Goal: Task Accomplishment & Management: Manage account settings

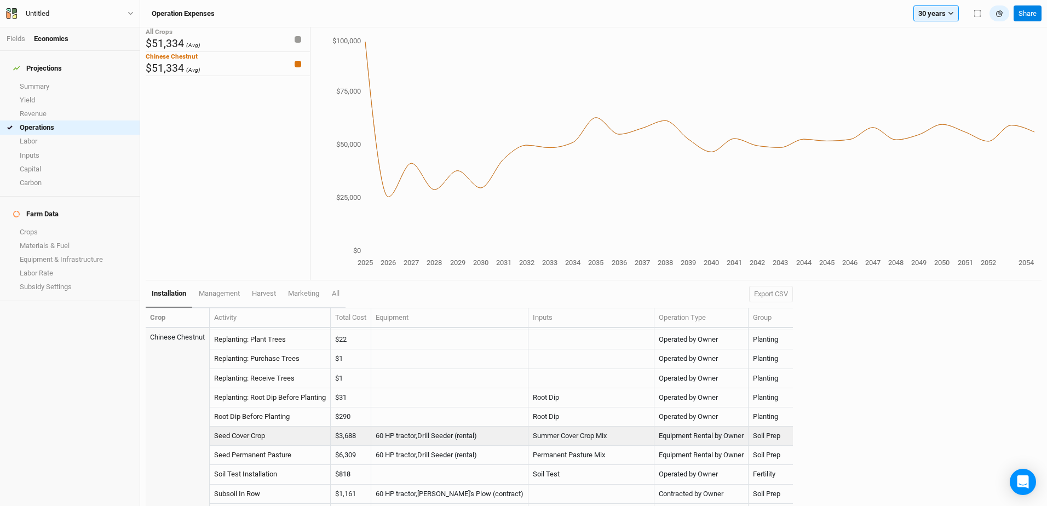
scroll to position [420, 0]
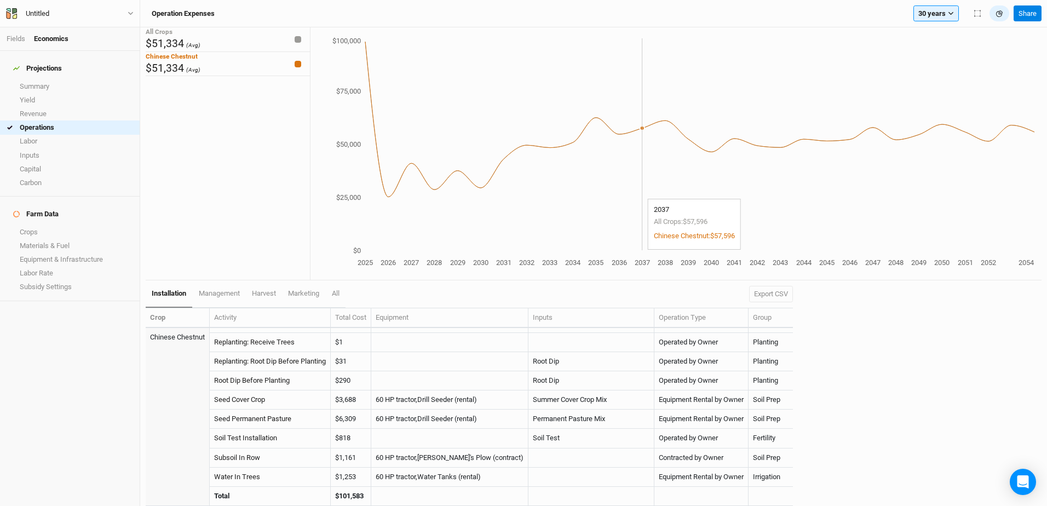
click at [633, 193] on icon "2025 2026 2027 2028 2029 2030 2031 2032 2033 2034 2035 2036 2037 2038 2039 2040…" at bounding box center [673, 153] width 724 height 234
click at [42, 140] on link "Labor" at bounding box center [70, 142] width 140 height 14
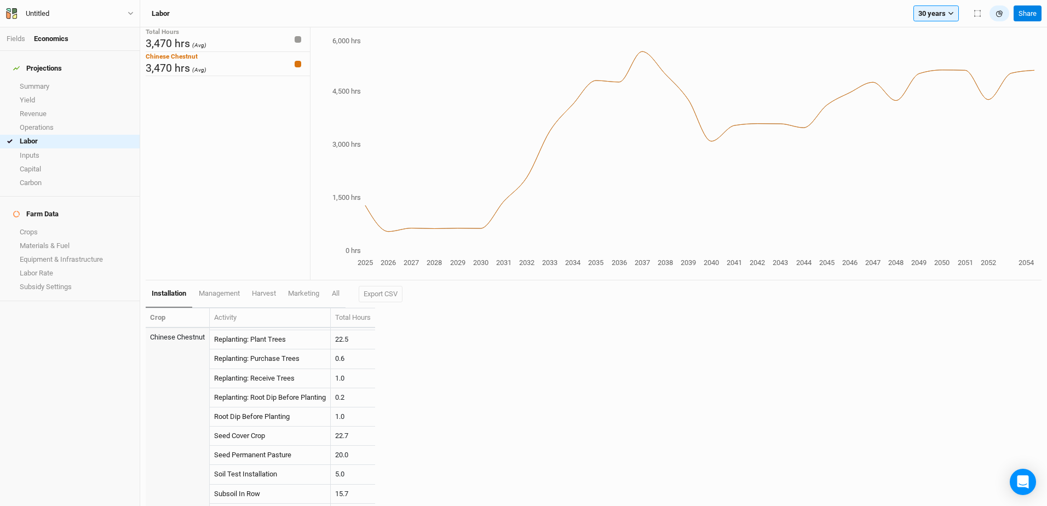
scroll to position [400, 0]
click at [38, 15] on div "Untitled" at bounding box center [38, 13] width 24 height 11
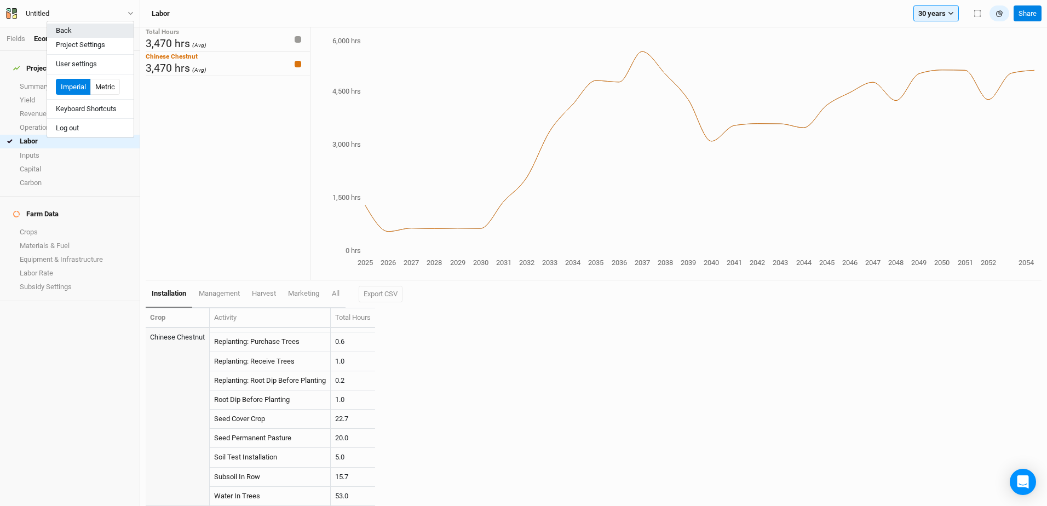
click at [64, 31] on button "Back" at bounding box center [90, 31] width 87 height 14
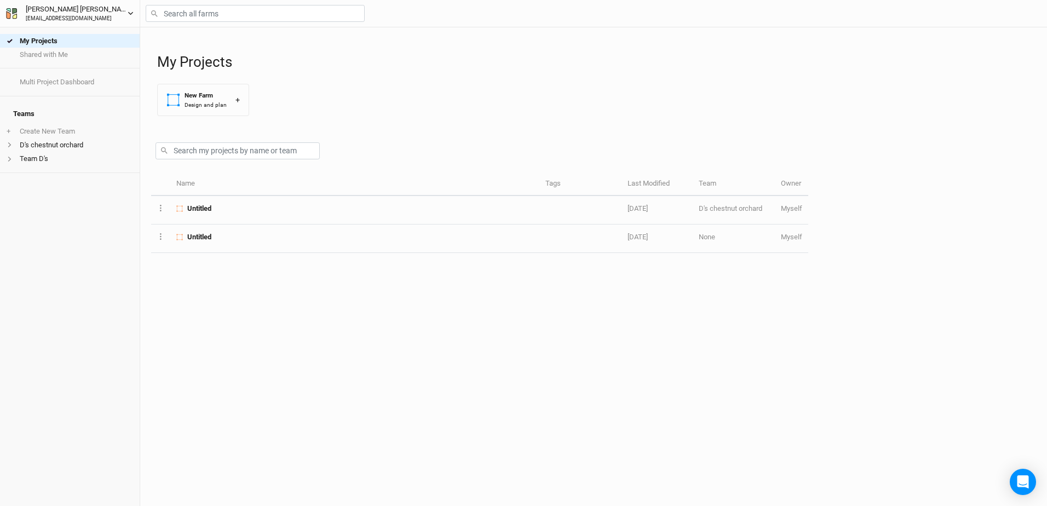
click at [12, 13] on icon "button" at bounding box center [11, 13] width 11 height 11
click at [85, 272] on div "My Projects Shared with Me Multi Project Dashboard Teams + Create New Team D's …" at bounding box center [70, 266] width 140 height 479
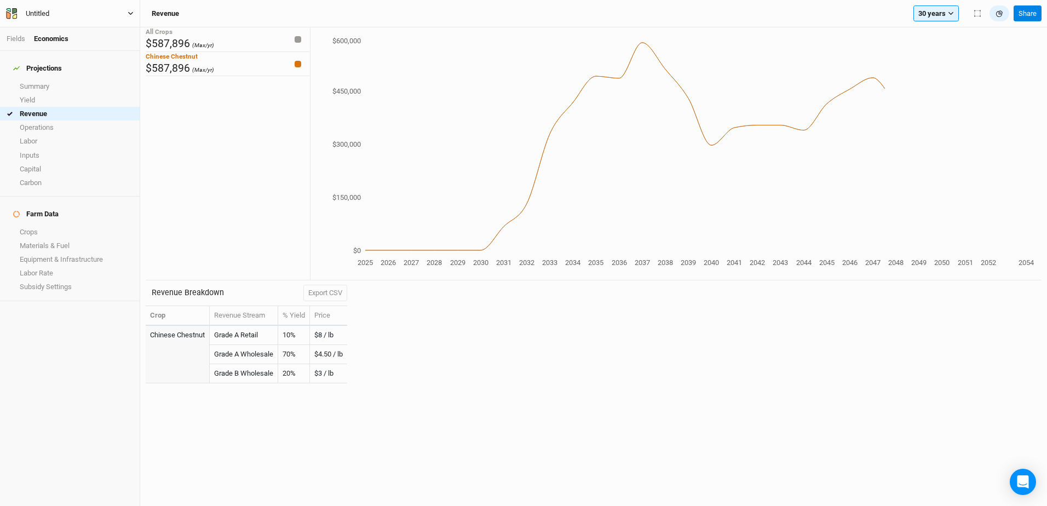
click at [13, 15] on icon "button" at bounding box center [11, 13] width 11 height 11
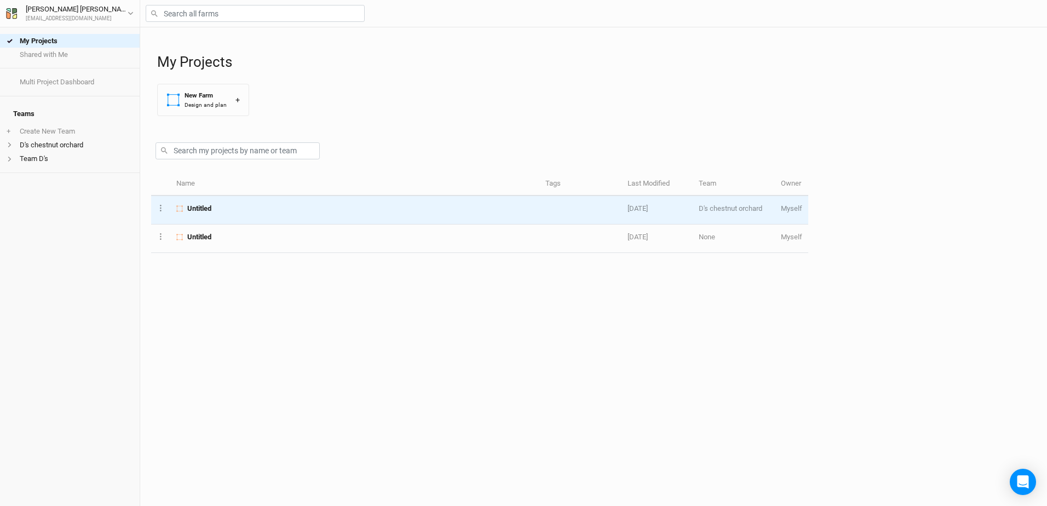
click at [192, 209] on span "Untitled" at bounding box center [199, 209] width 24 height 10
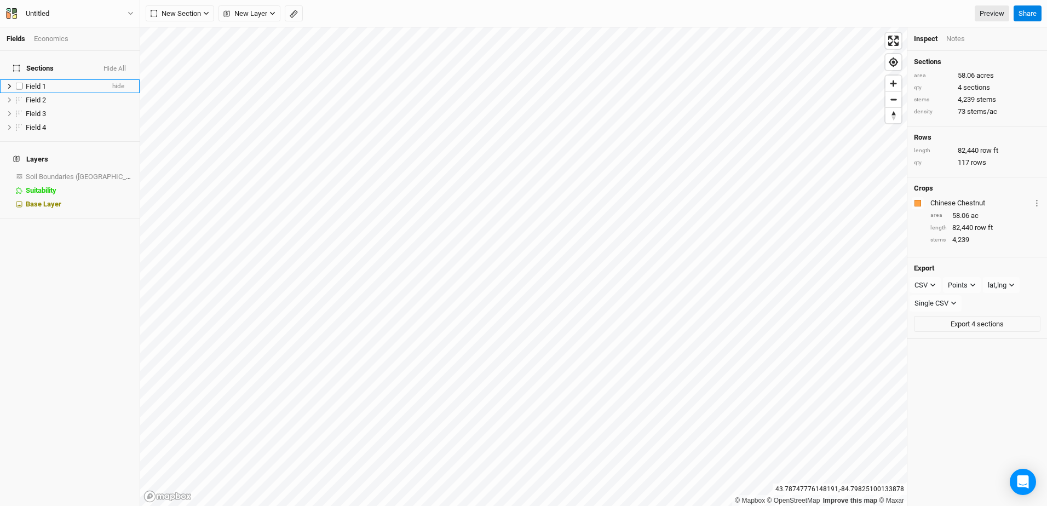
click at [36, 82] on span "Field 1" at bounding box center [36, 86] width 20 height 8
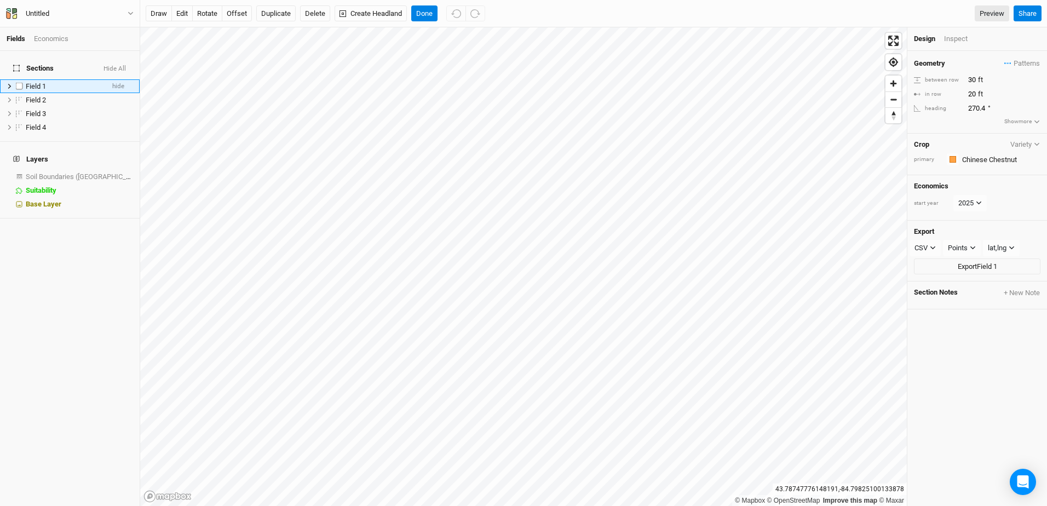
click at [20, 81] on label at bounding box center [20, 86] width 14 height 14
click at [20, 83] on input "checkbox" at bounding box center [19, 86] width 7 height 7
checkbox input "true"
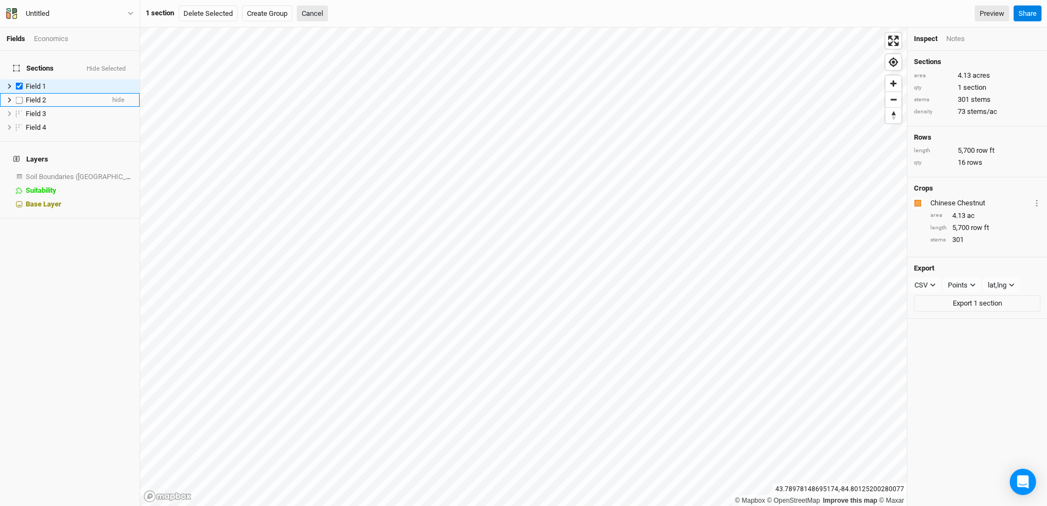
click at [38, 96] on span "Field 2" at bounding box center [36, 100] width 20 height 8
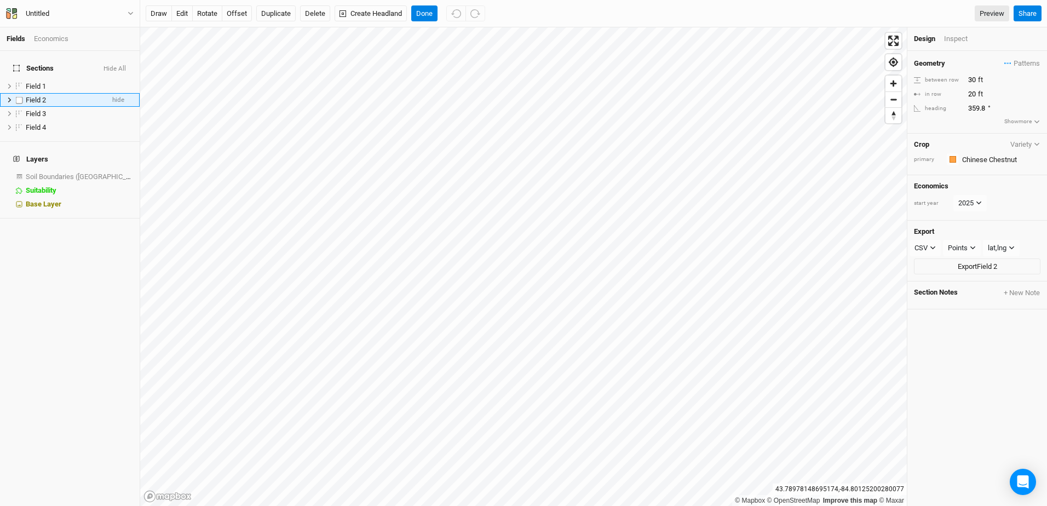
click at [41, 96] on span "Field 2" at bounding box center [36, 100] width 20 height 8
click at [55, 38] on div "Economics" at bounding box center [51, 39] width 35 height 10
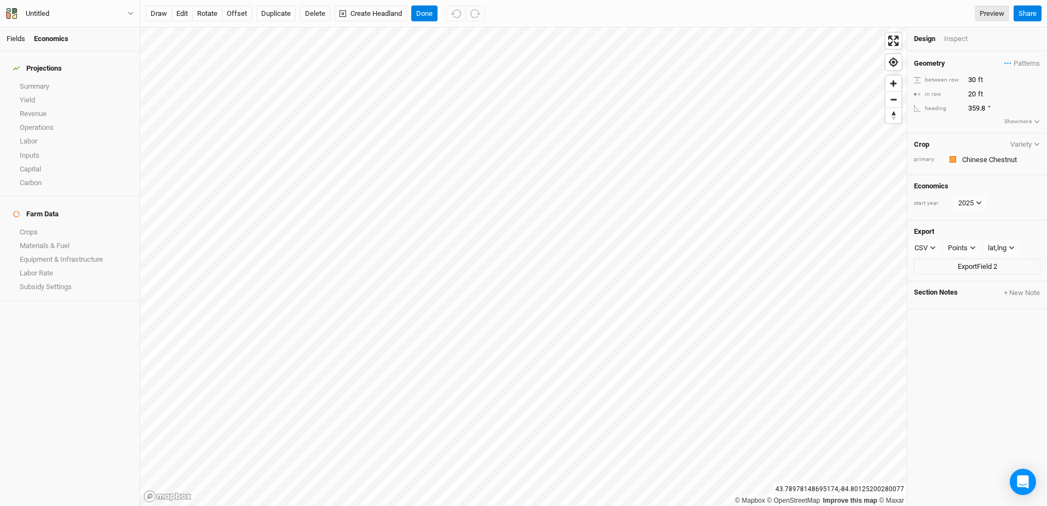
click at [10, 39] on link "Fields" at bounding box center [16, 39] width 19 height 8
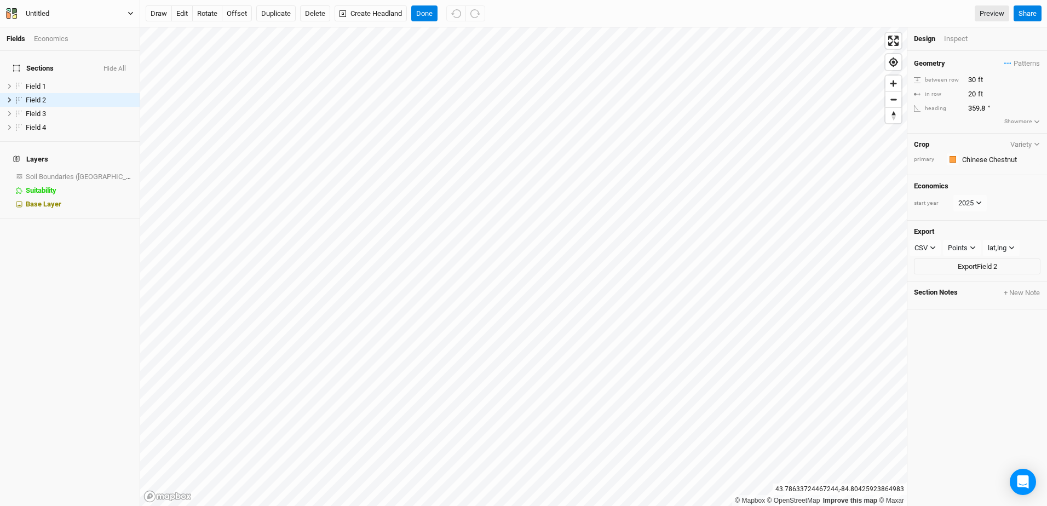
click at [39, 15] on div "Untitled" at bounding box center [38, 13] width 24 height 11
click at [76, 64] on button "User settings" at bounding box center [90, 64] width 87 height 14
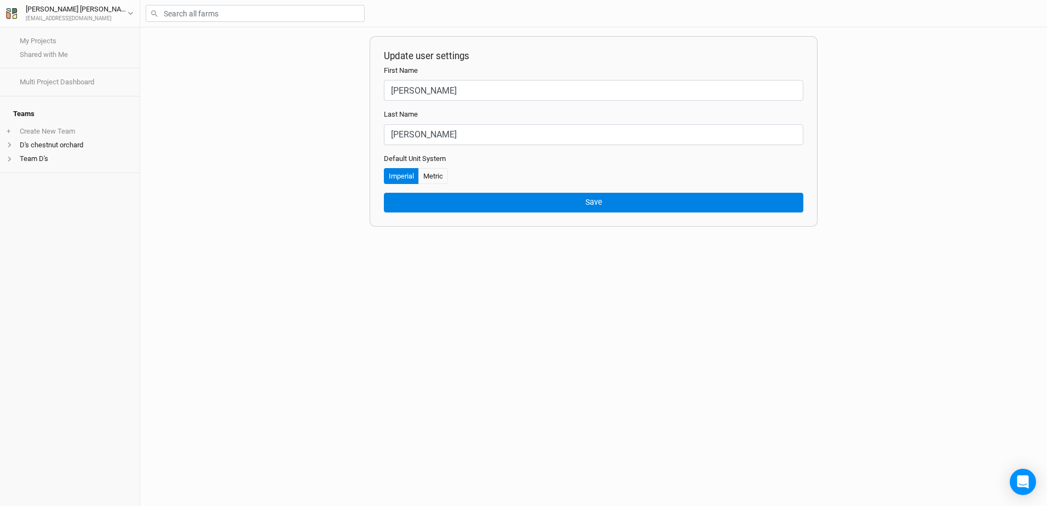
click at [367, 227] on div "Update user settings First Name Scott Last Name Lutz Default Unit System Imperi…" at bounding box center [593, 266] width 907 height 479
click at [248, 149] on div "Update user settings First Name Scott Last Name Lutz Default Unit System Imperi…" at bounding box center [593, 266] width 907 height 479
click at [47, 13] on div "Scott Lutz" at bounding box center [77, 9] width 102 height 11
click at [184, 119] on div "Update user settings First Name Scott Last Name Lutz Default Unit System Imperi…" at bounding box center [593, 266] width 907 height 479
click at [15, 13] on icon "button" at bounding box center [14, 11] width 5 height 6
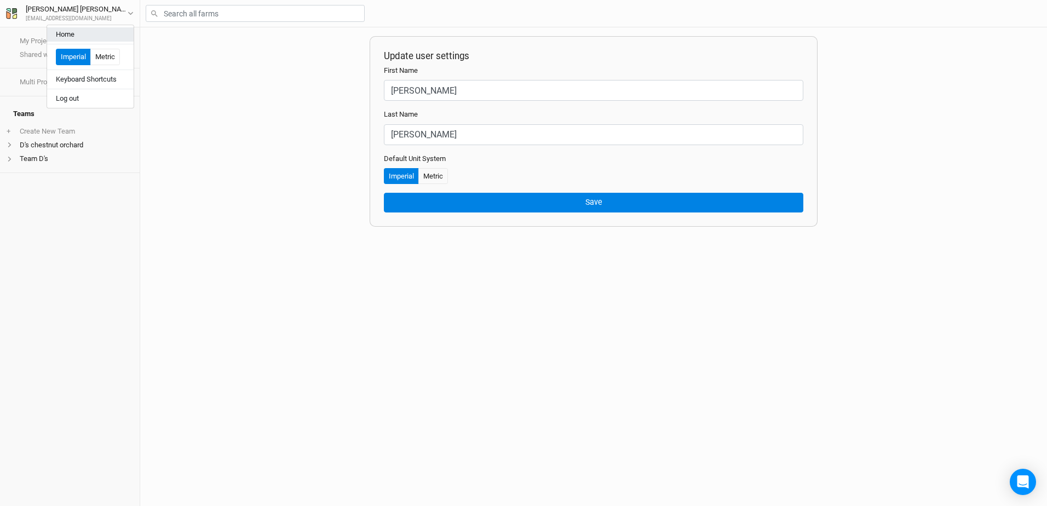
click at [67, 35] on button "Home" at bounding box center [90, 34] width 87 height 14
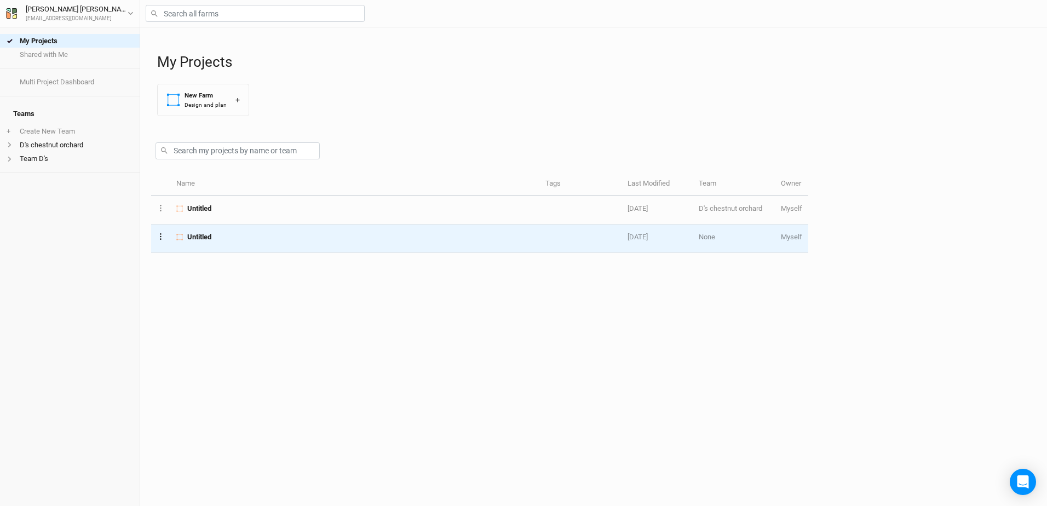
click at [160, 236] on icon "Layer 1" at bounding box center [161, 236] width 2 height 7
click at [171, 189] on button "Project Settings" at bounding box center [202, 189] width 89 height 17
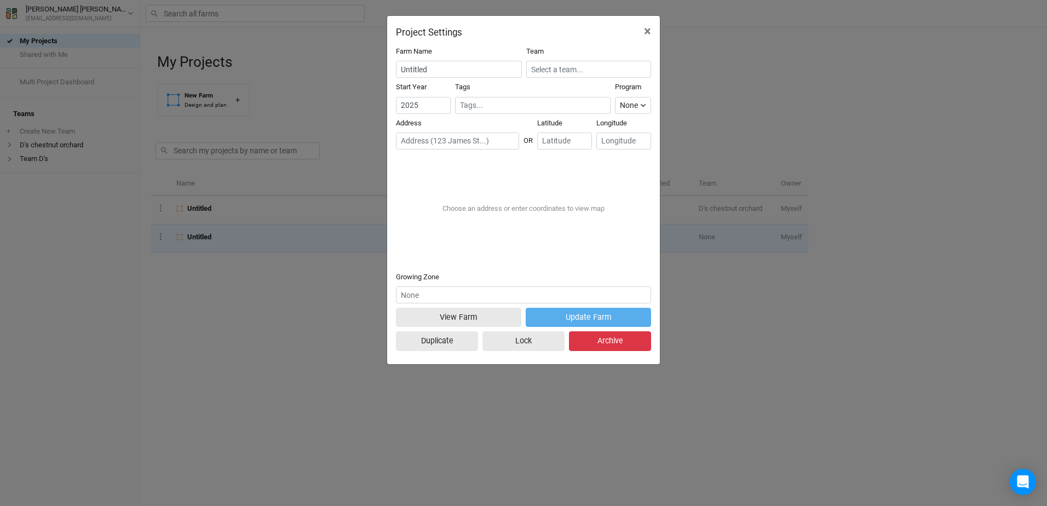
click at [614, 343] on button "Archive" at bounding box center [610, 340] width 82 height 19
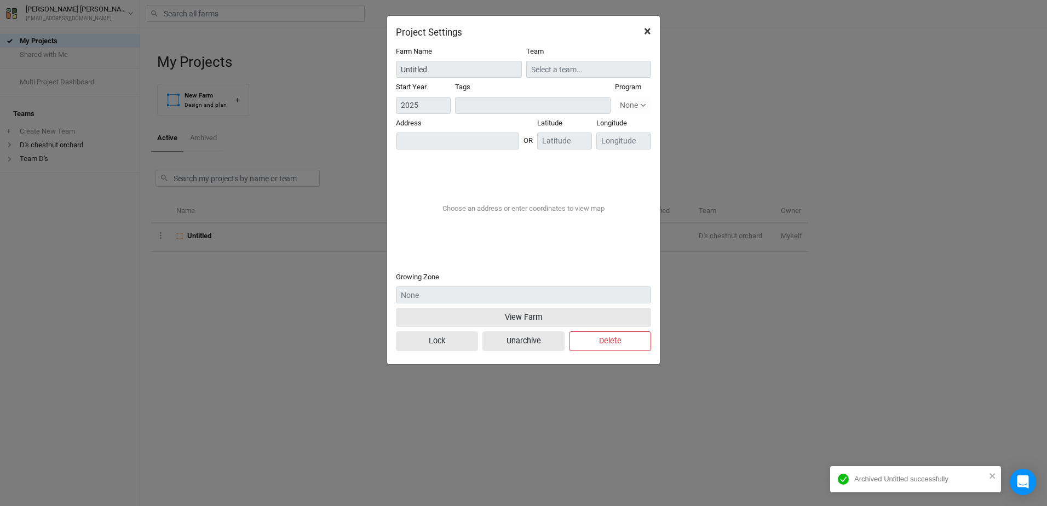
click at [650, 30] on span "×" at bounding box center [647, 31] width 7 height 15
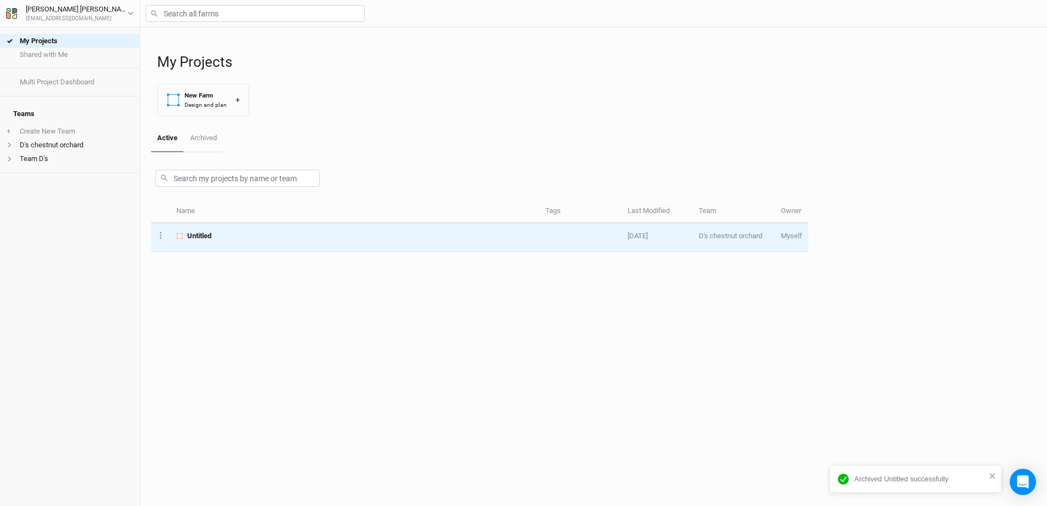
click at [196, 236] on span "Untitled" at bounding box center [199, 236] width 24 height 10
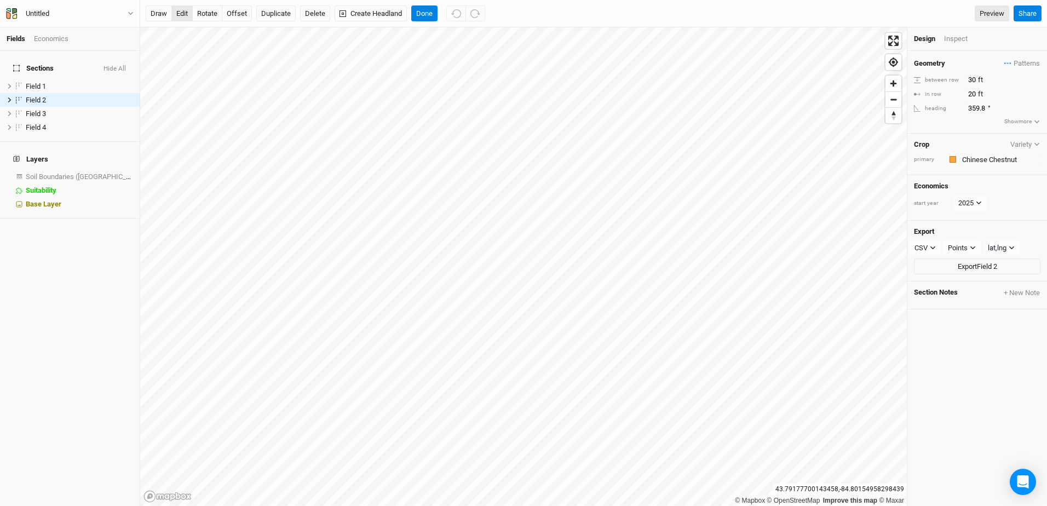
click at [181, 16] on button "edit" at bounding box center [181, 13] width 21 height 16
click at [180, 16] on button "edit" at bounding box center [181, 13] width 21 height 16
click at [50, 173] on span "Soil Boundaries (US)" at bounding box center [87, 177] width 122 height 8
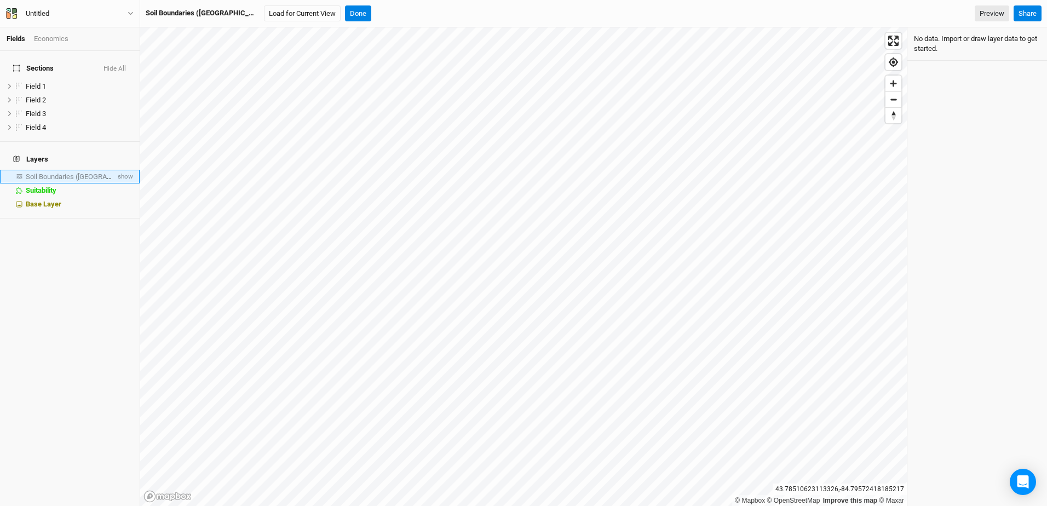
click at [50, 173] on span "Soil Boundaries (US)" at bounding box center [87, 177] width 122 height 8
click at [345, 12] on button "Done" at bounding box center [358, 13] width 26 height 16
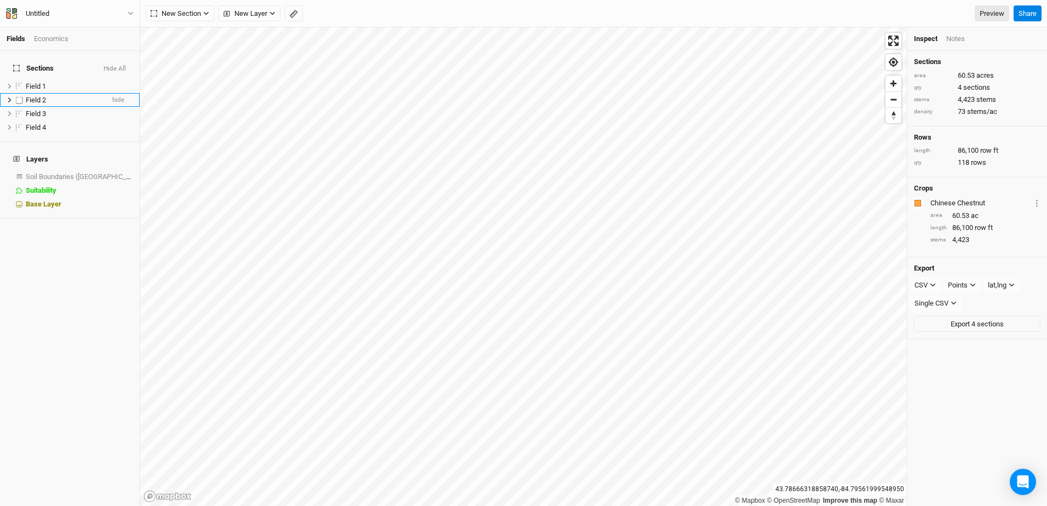
click at [35, 96] on span "Field 2" at bounding box center [36, 100] width 20 height 8
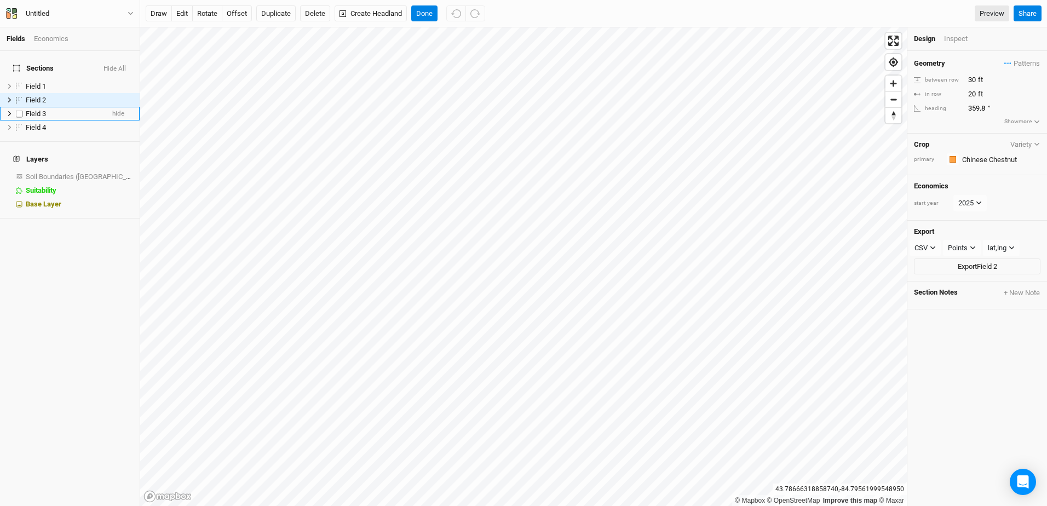
click at [20, 108] on label at bounding box center [20, 114] width 14 height 14
click at [20, 110] on input "checkbox" at bounding box center [19, 113] width 7 height 7
checkbox input "true"
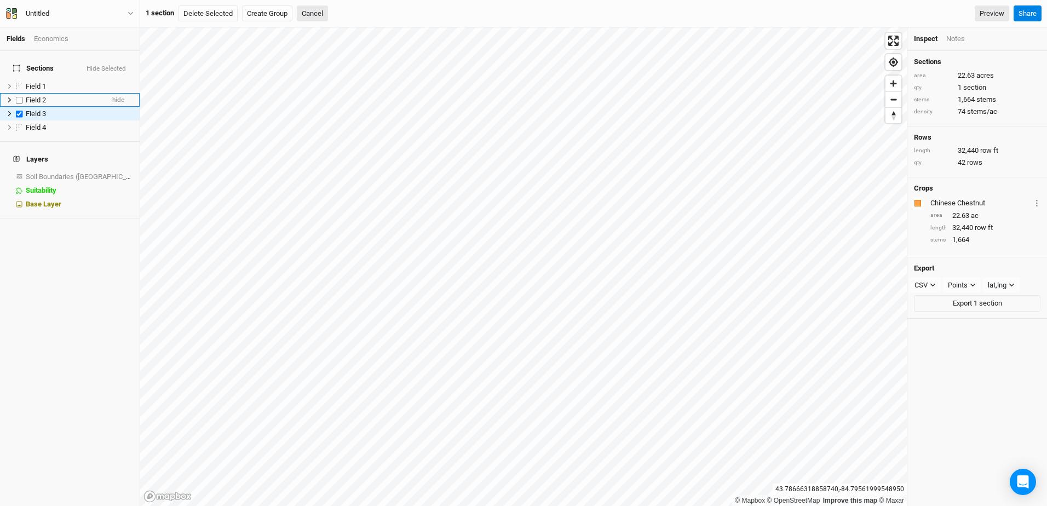
click at [19, 93] on label at bounding box center [20, 100] width 14 height 14
click at [19, 96] on input "checkbox" at bounding box center [19, 99] width 7 height 7
checkbox input "true"
click at [18, 107] on label at bounding box center [20, 114] width 14 height 14
click at [18, 110] on input "checkbox" at bounding box center [19, 113] width 7 height 7
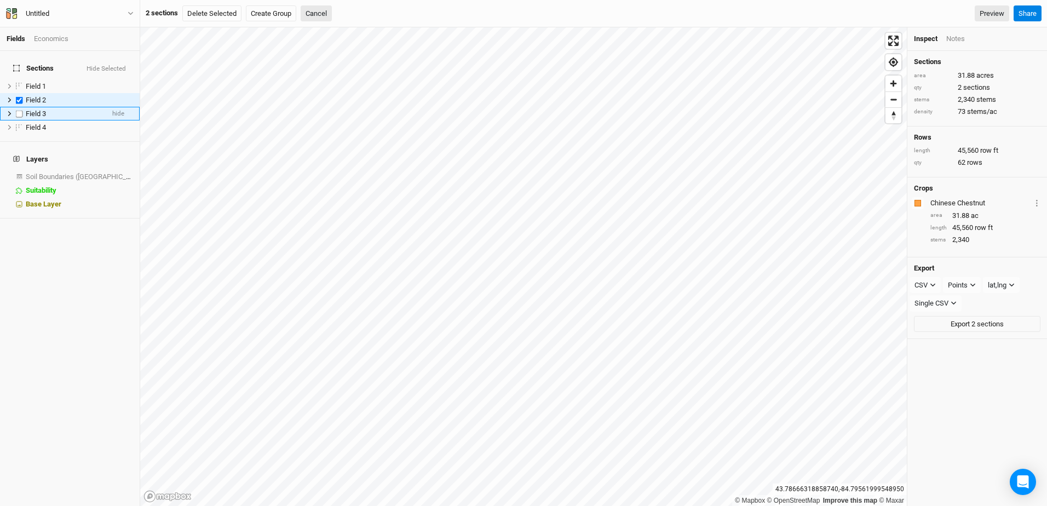
checkbox input "false"
click at [36, 96] on span "Field 2" at bounding box center [36, 100] width 20 height 8
checkbox input "false"
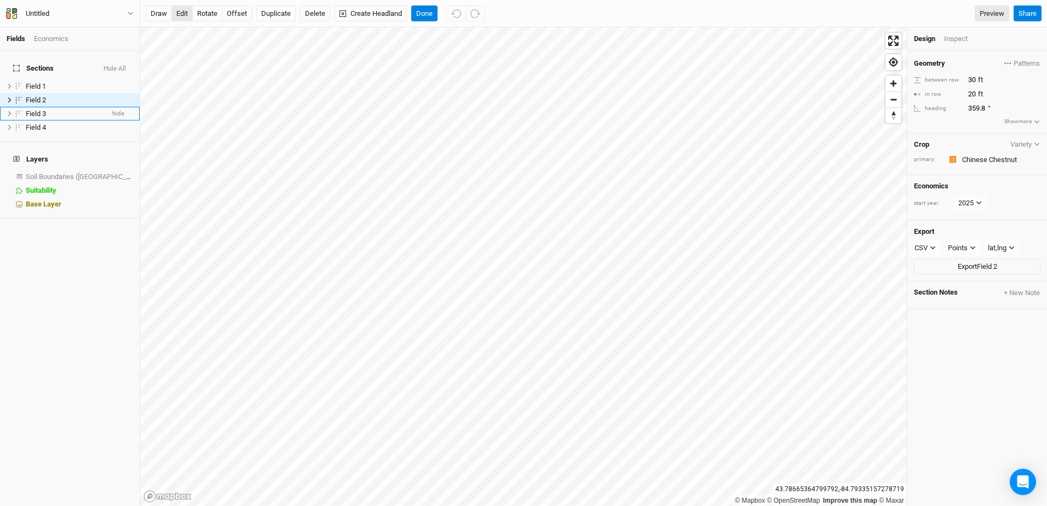
click at [184, 14] on button "edit" at bounding box center [181, 13] width 21 height 16
click at [157, 17] on button "draw" at bounding box center [159, 13] width 26 height 16
click at [425, 11] on button "Done" at bounding box center [424, 13] width 26 height 16
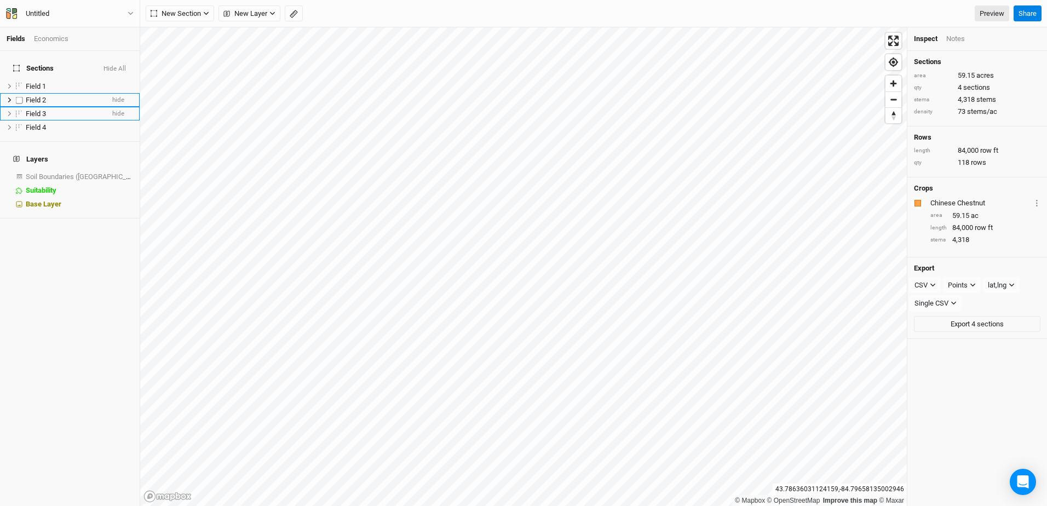
click at [20, 94] on label at bounding box center [20, 100] width 14 height 14
click at [20, 96] on input "checkbox" at bounding box center [19, 99] width 7 height 7
drag, startPoint x: 53, startPoint y: 276, endPoint x: 59, endPoint y: 273, distance: 5.9
click at [55, 276] on div "Sections Hide Selected Field 1 hide Field 2 hide Field 3 hide Field 4 hide Laye…" at bounding box center [70, 278] width 140 height 455
click at [22, 93] on label at bounding box center [20, 100] width 14 height 14
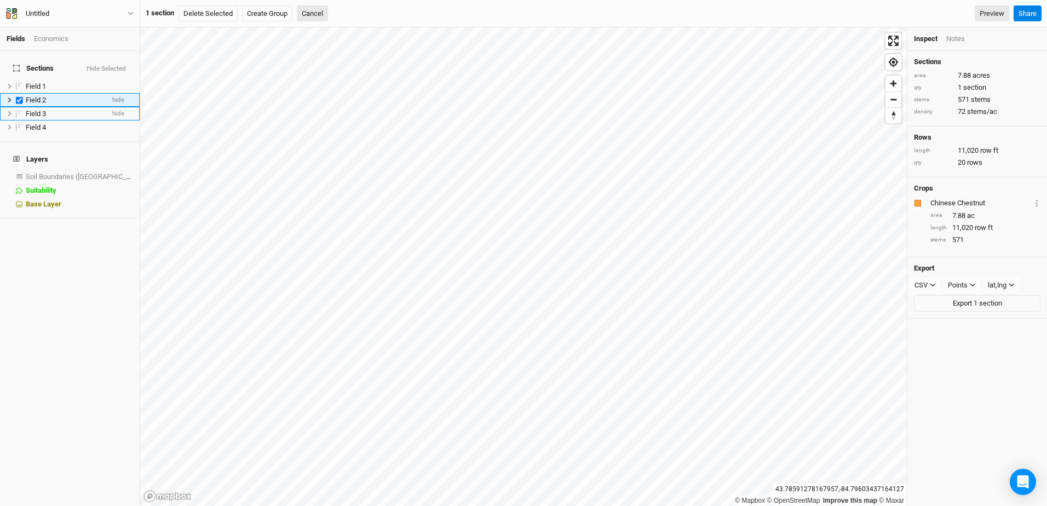
click at [22, 96] on input "checkbox" at bounding box center [19, 99] width 7 height 7
checkbox input "false"
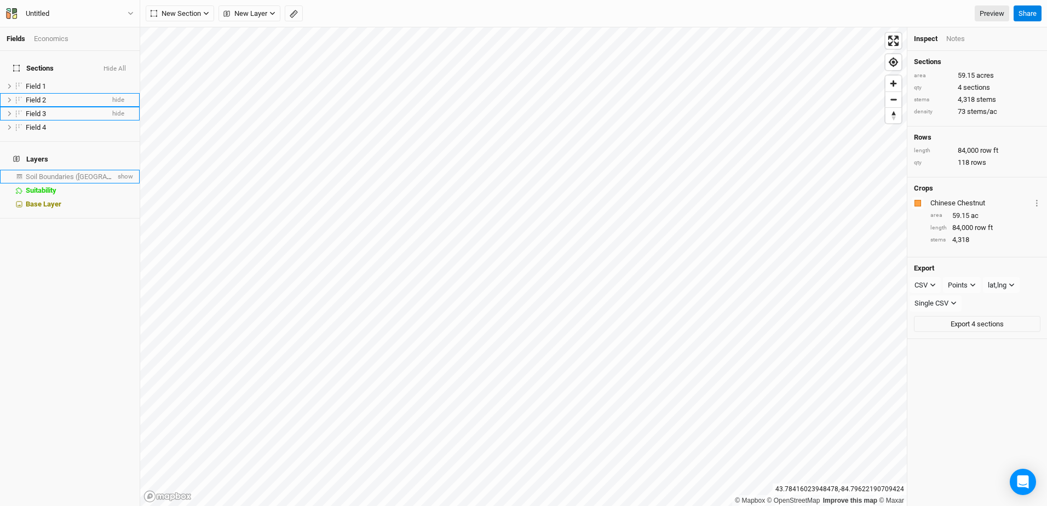
click at [50, 173] on span "Soil Boundaries (US)" at bounding box center [87, 177] width 122 height 8
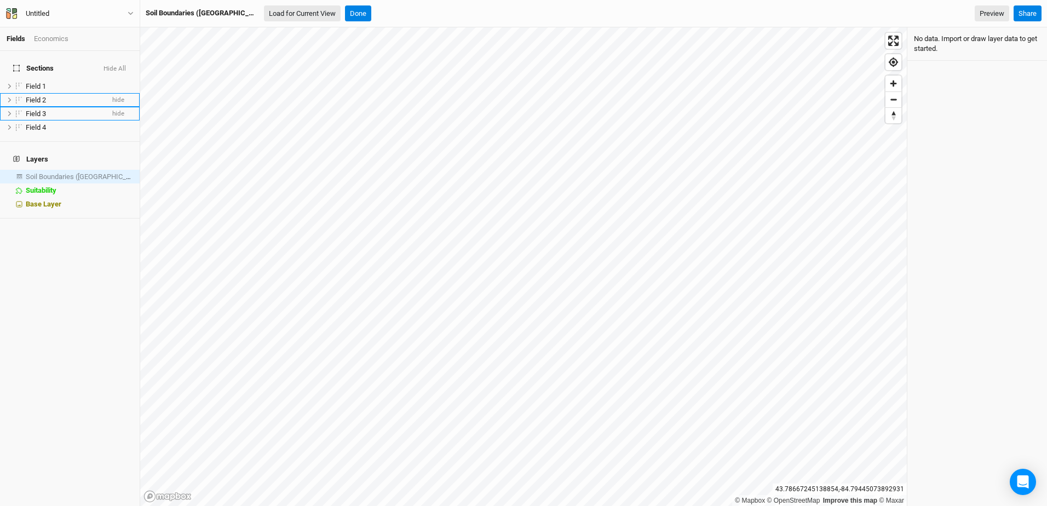
click at [264, 14] on button "Load for Current View" at bounding box center [302, 13] width 77 height 16
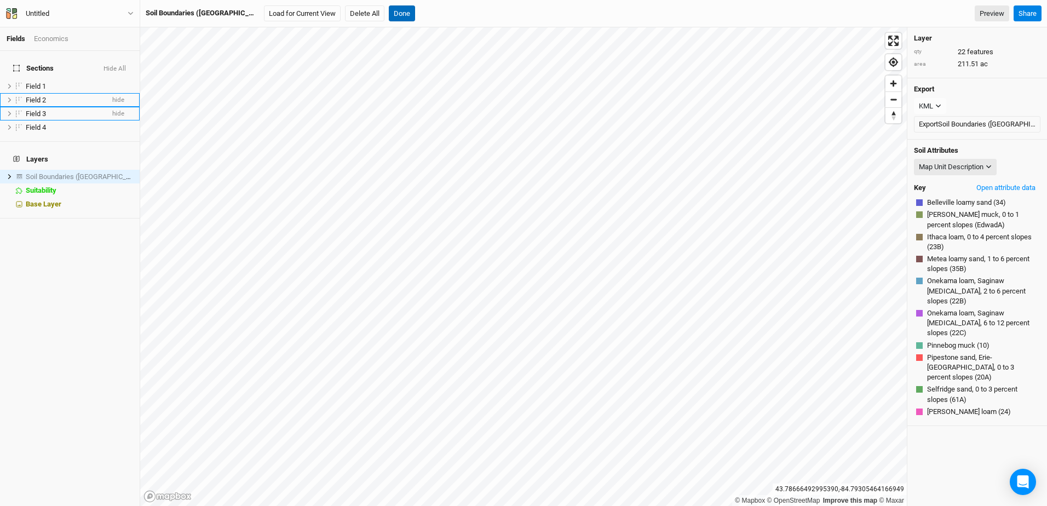
click at [389, 12] on button "Done" at bounding box center [402, 13] width 26 height 16
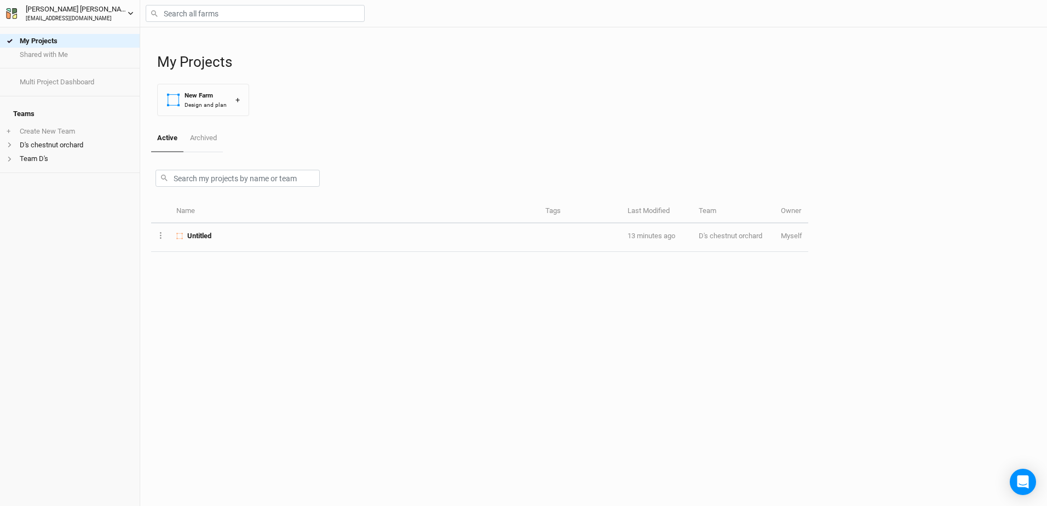
click at [54, 14] on div "[PERSON_NAME]" at bounding box center [77, 9] width 102 height 11
click at [47, 363] on div "My Projects Shared with Me Multi Project Dashboard Teams + Create New Team D's …" at bounding box center [70, 266] width 140 height 479
click at [133, 11] on icon "button" at bounding box center [131, 13] width 6 height 6
click at [77, 98] on button "Log out" at bounding box center [90, 98] width 87 height 14
